Goal: Transaction & Acquisition: Purchase product/service

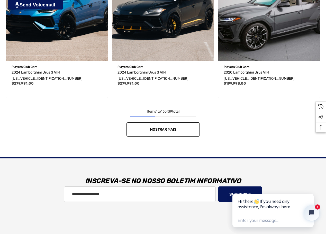
scroll to position [824, 0]
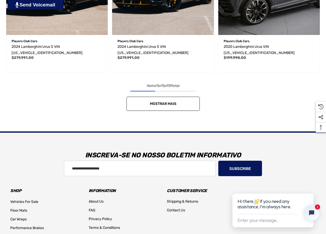
click at [168, 102] on link "Mostrar mais" at bounding box center [163, 104] width 73 height 14
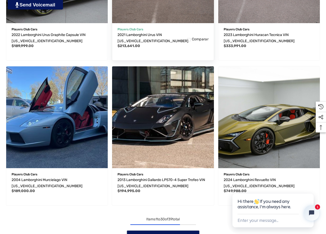
scroll to position [1545, 0]
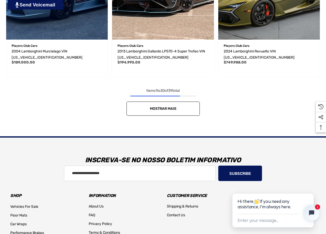
click at [158, 107] on link "Mostrar mais" at bounding box center [163, 109] width 73 height 14
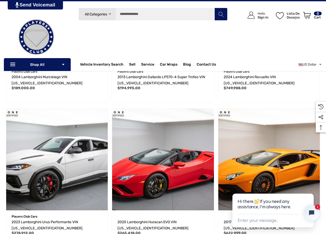
scroll to position [1442, 0]
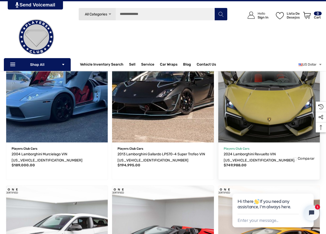
click at [255, 118] on img "2024 Lamborghini Revuelto VIN ZHWUC1ZM6RLA01308,$749,988.00\a" at bounding box center [269, 92] width 112 height 112
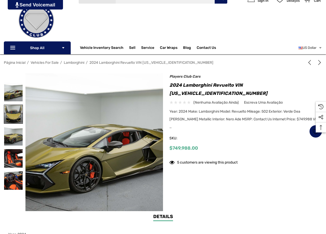
click at [16, 114] on img at bounding box center [13, 114] width 19 height 19
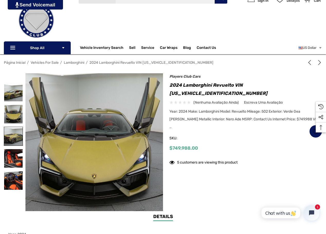
click at [15, 141] on img at bounding box center [13, 136] width 19 height 19
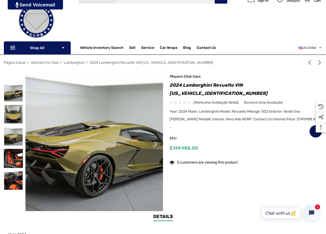
click at [16, 153] on img at bounding box center [13, 158] width 19 height 19
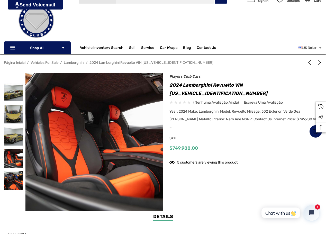
click at [16, 167] on img at bounding box center [13, 158] width 19 height 19
click at [15, 180] on img at bounding box center [13, 180] width 19 height 19
